Goal: Transaction & Acquisition: Book appointment/travel/reservation

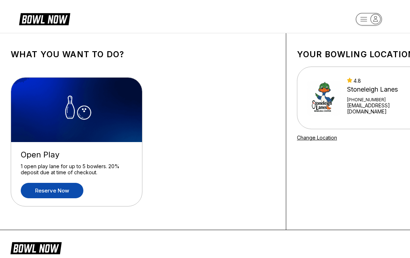
click at [72, 189] on link "Reserve now" at bounding box center [52, 190] width 63 height 15
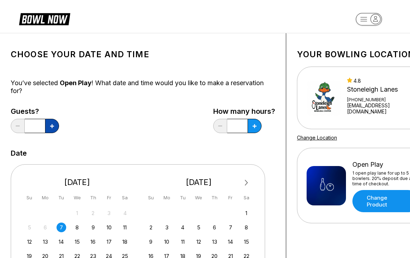
click at [51, 128] on icon at bounding box center [52, 126] width 4 height 4
type input "*"
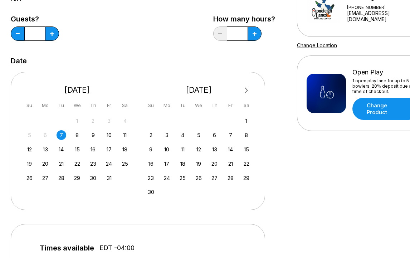
scroll to position [94, 0]
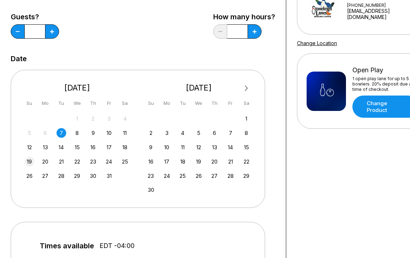
click at [31, 162] on div "19" at bounding box center [30, 162] width 10 height 10
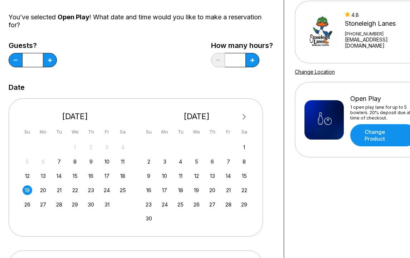
scroll to position [64, 2]
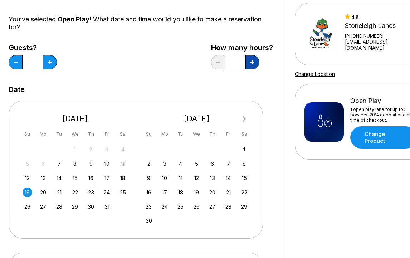
click at [249, 60] on button at bounding box center [252, 62] width 14 height 14
type input "***"
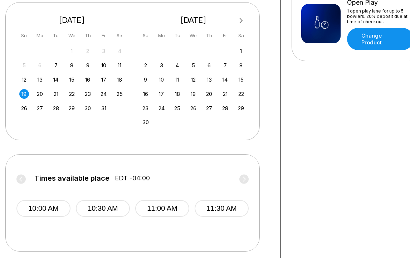
scroll to position [161, 5]
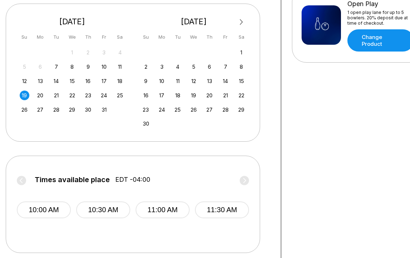
click at [248, 181] on label "Times available place EDT -04:00" at bounding box center [133, 181] width 232 height 11
click at [245, 179] on label "Times available place EDT -04:00" at bounding box center [133, 181] width 232 height 11
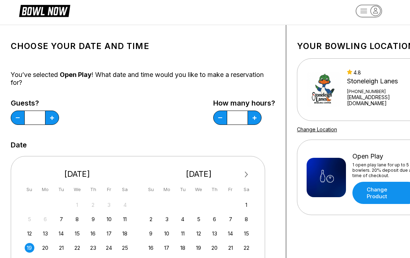
scroll to position [0, 0]
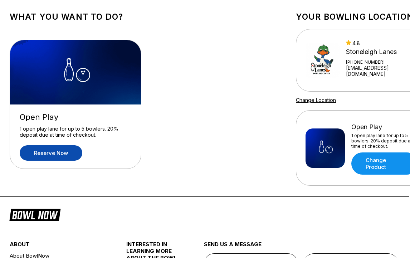
scroll to position [0, 1]
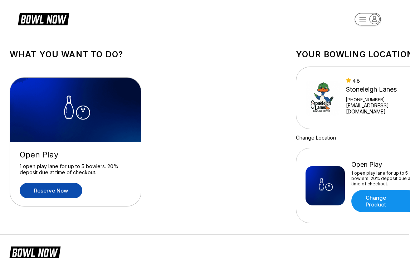
click at [176, 61] on div "What you want to do? Open Play 1 open play lane for up to 5 bowlers. 20% deposi…" at bounding box center [142, 133] width 286 height 201
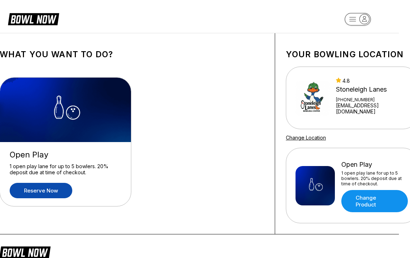
scroll to position [0, 0]
